Goal: Transaction & Acquisition: Purchase product/service

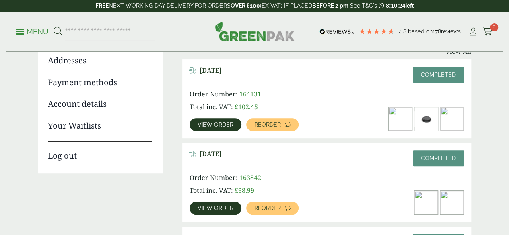
click at [237, 125] on link "View order" at bounding box center [216, 124] width 52 height 13
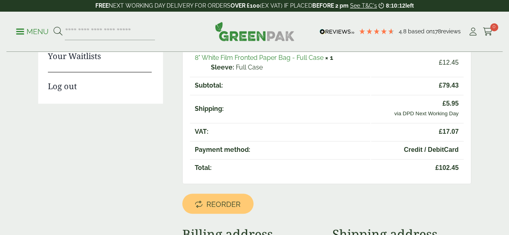
scroll to position [188, 0]
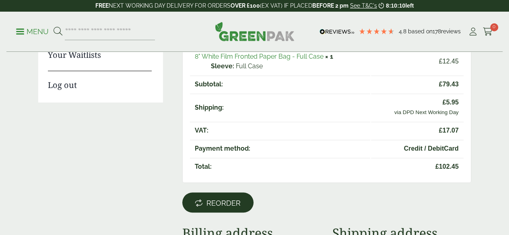
click at [235, 199] on span "Reorder" at bounding box center [223, 203] width 34 height 9
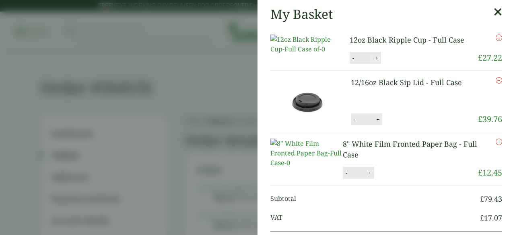
click at [374, 62] on button "+" at bounding box center [377, 58] width 8 height 7
type input "*"
click at [385, 64] on button "Update" at bounding box center [403, 58] width 40 height 12
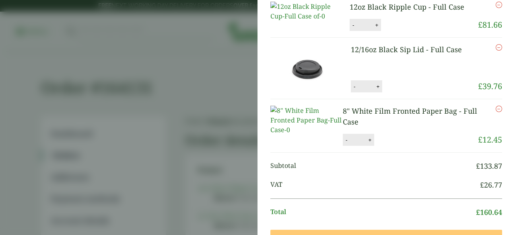
scroll to position [44, 0]
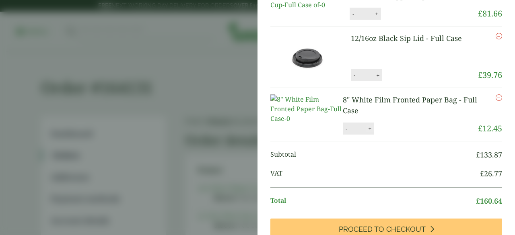
click at [370, 132] on button "+" at bounding box center [370, 129] width 8 height 7
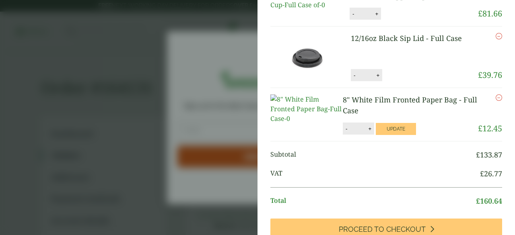
click at [343, 132] on button "-" at bounding box center [346, 129] width 6 height 7
type input "*"
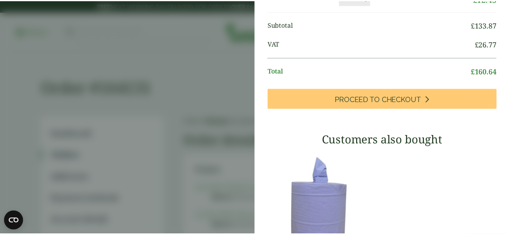
scroll to position [0, 0]
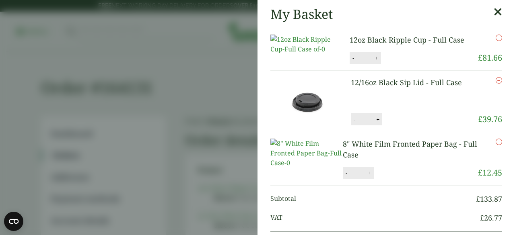
click at [494, 13] on icon at bounding box center [498, 11] width 8 height 11
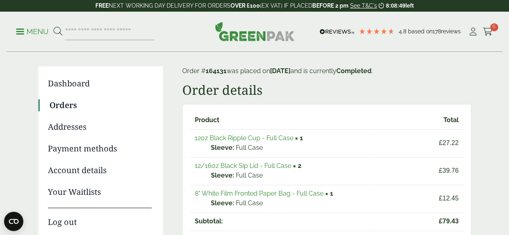
scroll to position [47, 0]
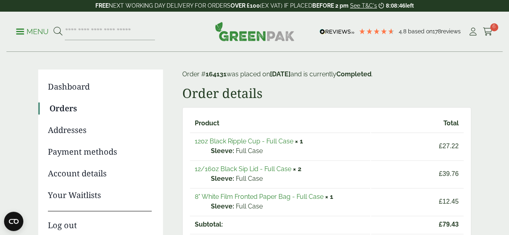
click at [56, 110] on link "Orders" at bounding box center [101, 109] width 102 height 12
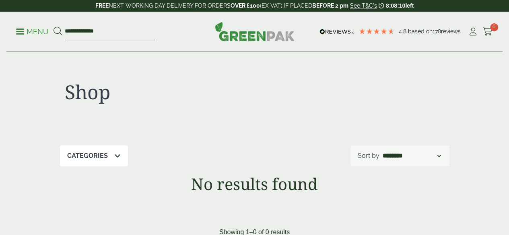
drag, startPoint x: 89, startPoint y: 32, endPoint x: 68, endPoint y: 31, distance: 20.9
click at [68, 31] on form "**********" at bounding box center [104, 31] width 101 height 17
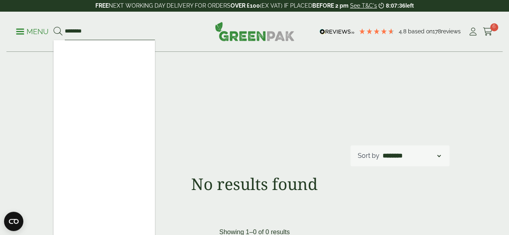
type input "********"
click at [62, 30] on icon at bounding box center [58, 31] width 9 height 9
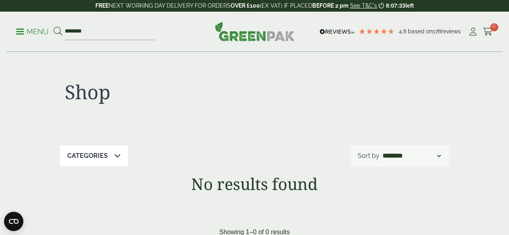
click at [117, 153] on icon at bounding box center [117, 156] width 6 height 6
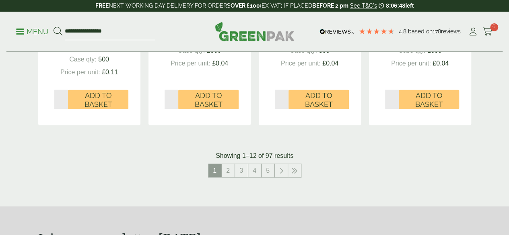
scroll to position [887, 0]
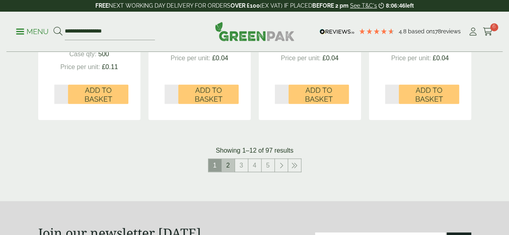
click at [229, 172] on link "2" at bounding box center [228, 165] width 13 height 13
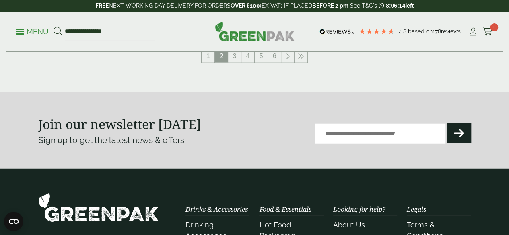
scroll to position [991, 0]
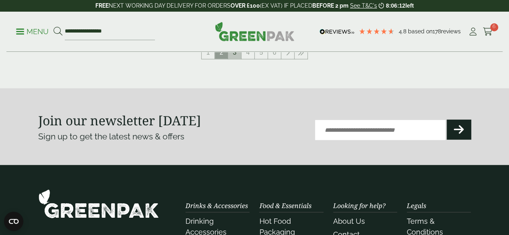
click at [237, 59] on link "3" at bounding box center [234, 52] width 13 height 13
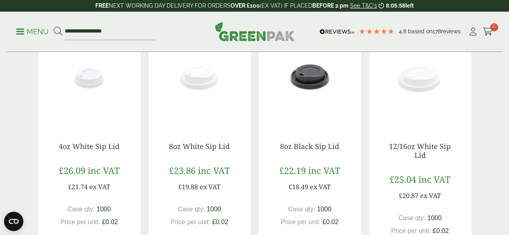
scroll to position [162, 0]
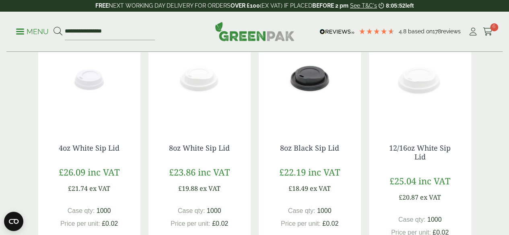
click at [331, 114] on img at bounding box center [310, 77] width 102 height 101
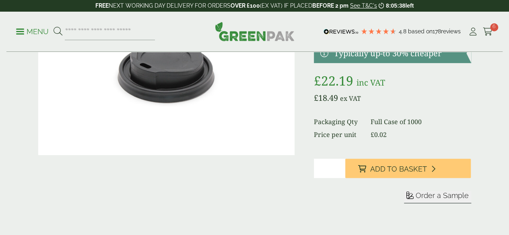
scroll to position [95, 0]
